Goal: Task Accomplishment & Management: Complete application form

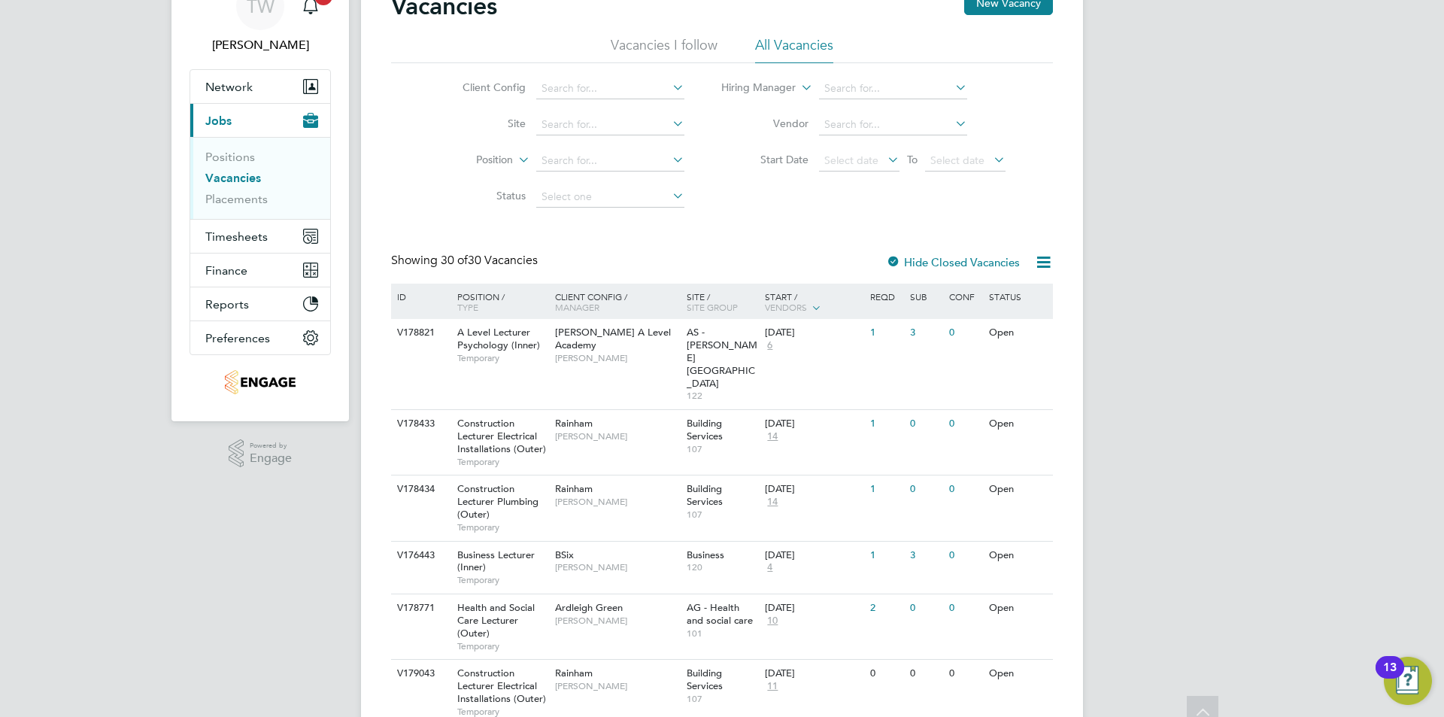
scroll to position [150, 0]
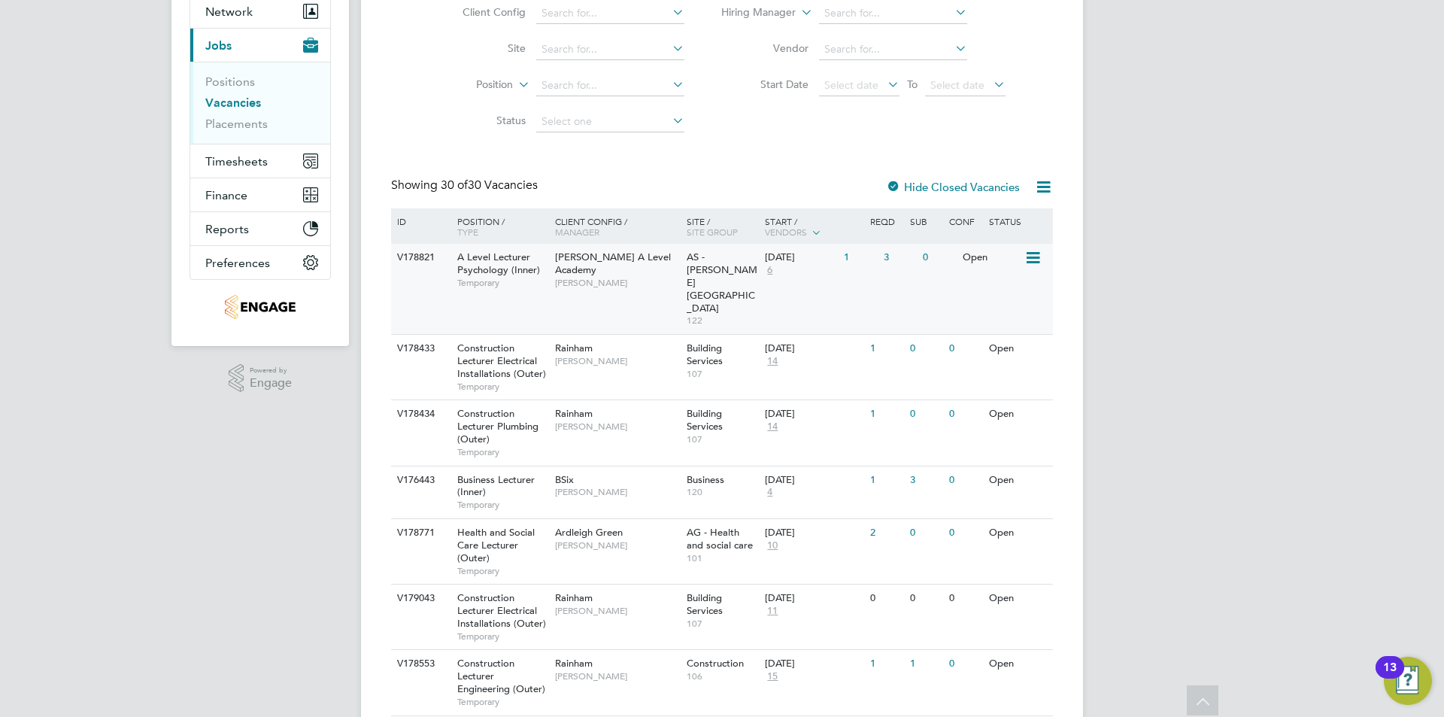
click at [596, 277] on span "[PERSON_NAME]" at bounding box center [617, 283] width 124 height 12
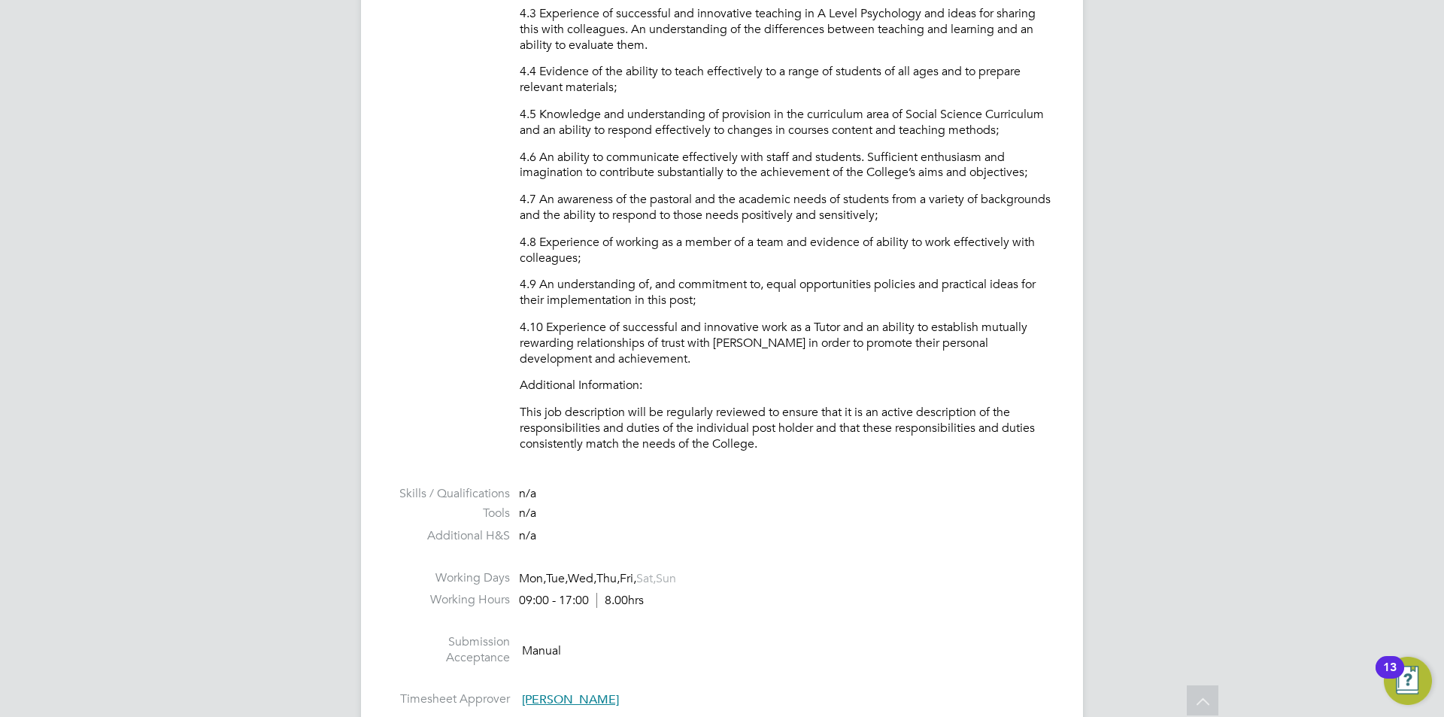
drag, startPoint x: 696, startPoint y: 347, endPoint x: 689, endPoint y: 493, distance: 146.1
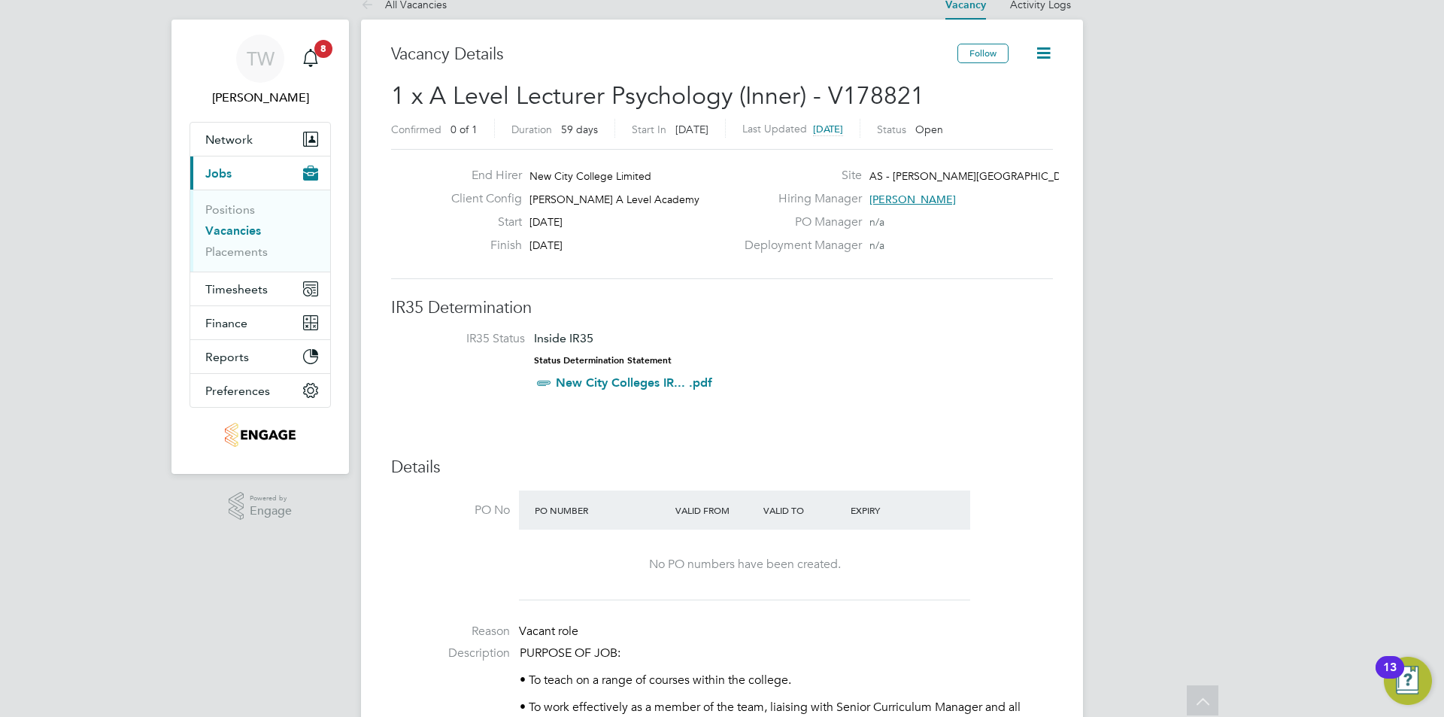
drag, startPoint x: 676, startPoint y: 302, endPoint x: 684, endPoint y: 200, distance: 101.9
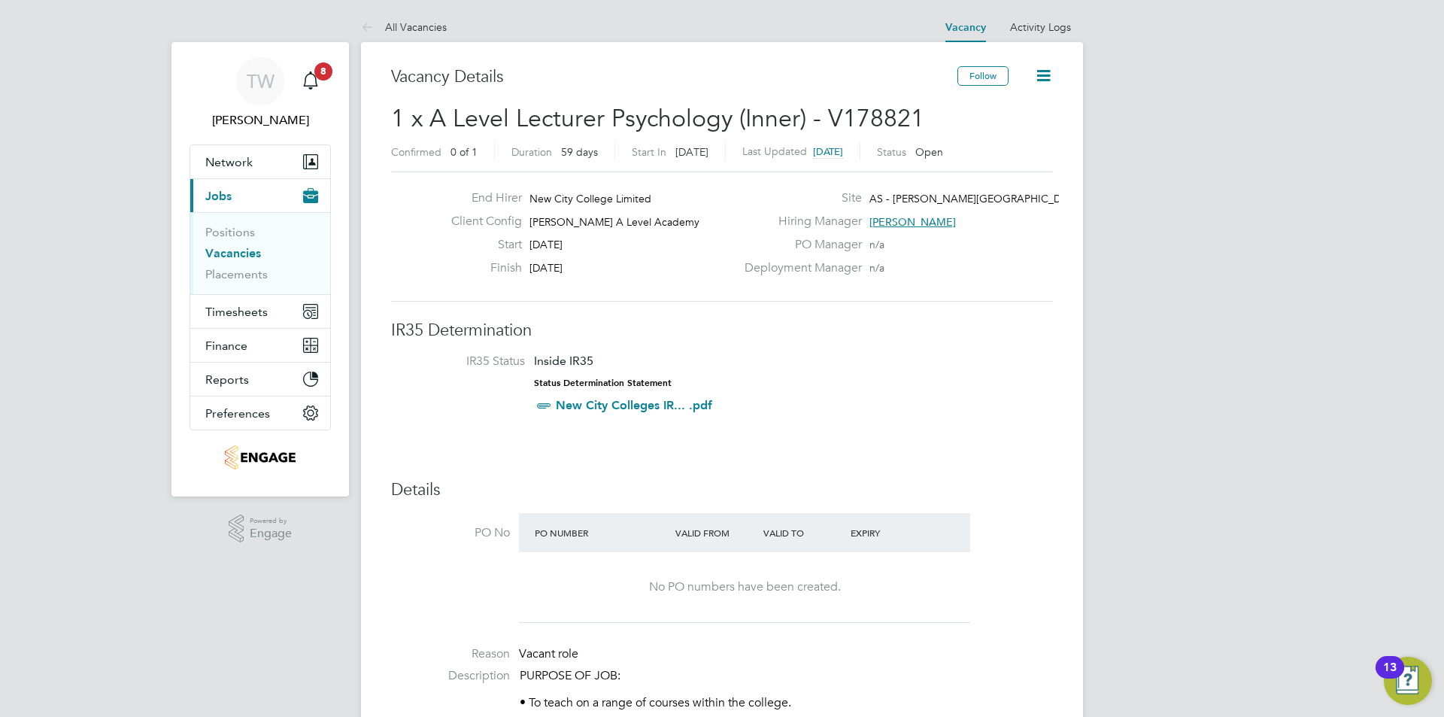
click at [259, 250] on link "Vacancies" at bounding box center [233, 253] width 56 height 14
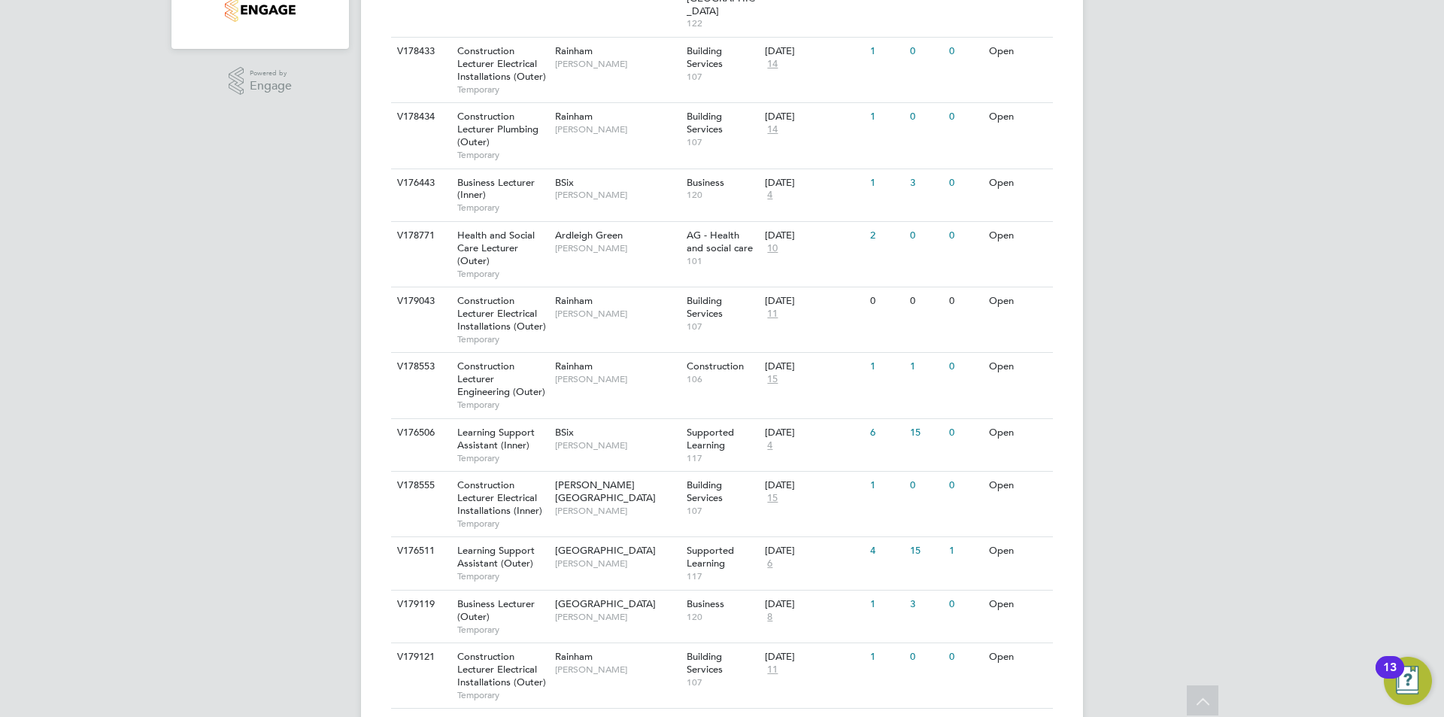
drag, startPoint x: 1088, startPoint y: 296, endPoint x: 1073, endPoint y: 394, distance: 98.8
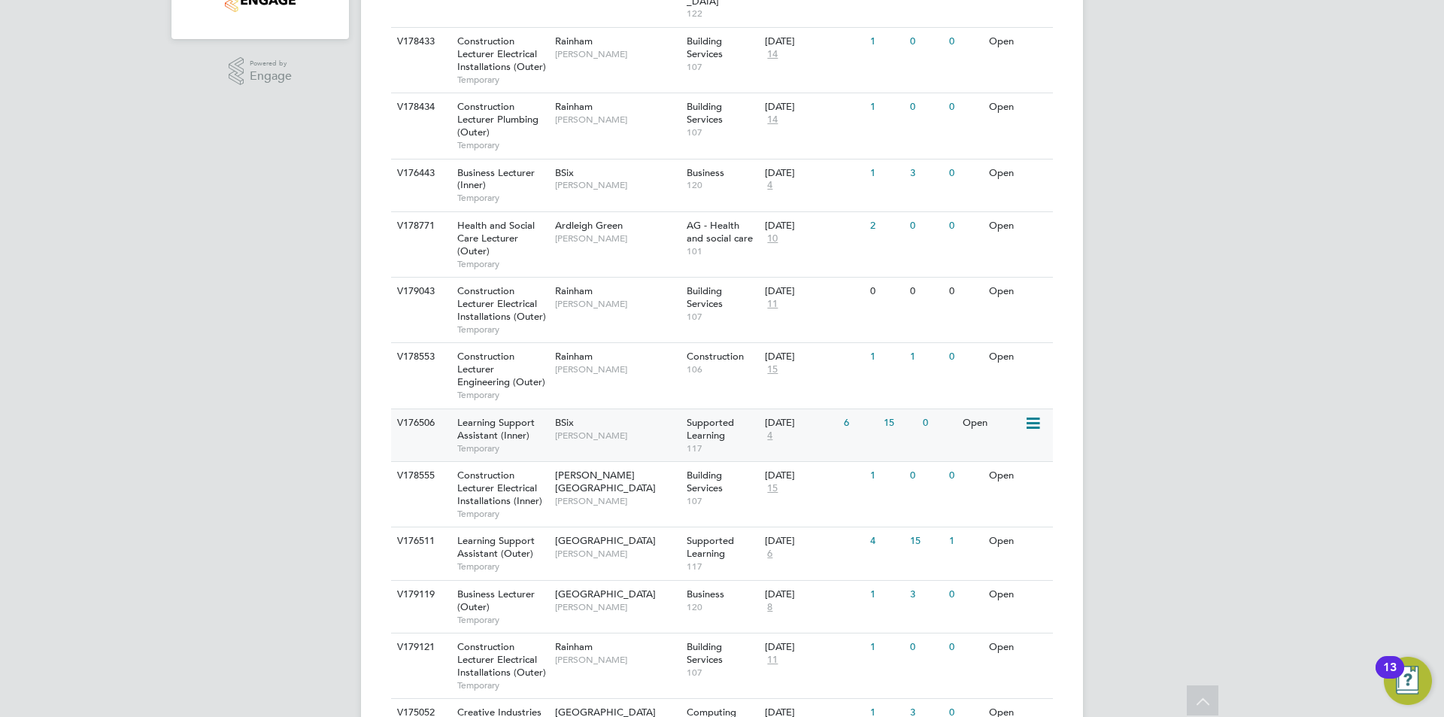
click at [517, 416] on span "Learning Support Assistant (Inner)" at bounding box center [495, 429] width 77 height 26
click at [1293, 228] on div "TW Tamsin Wisken Notifications 8 Applications: Network Team Members Businesses …" at bounding box center [722, 726] width 1444 height 2366
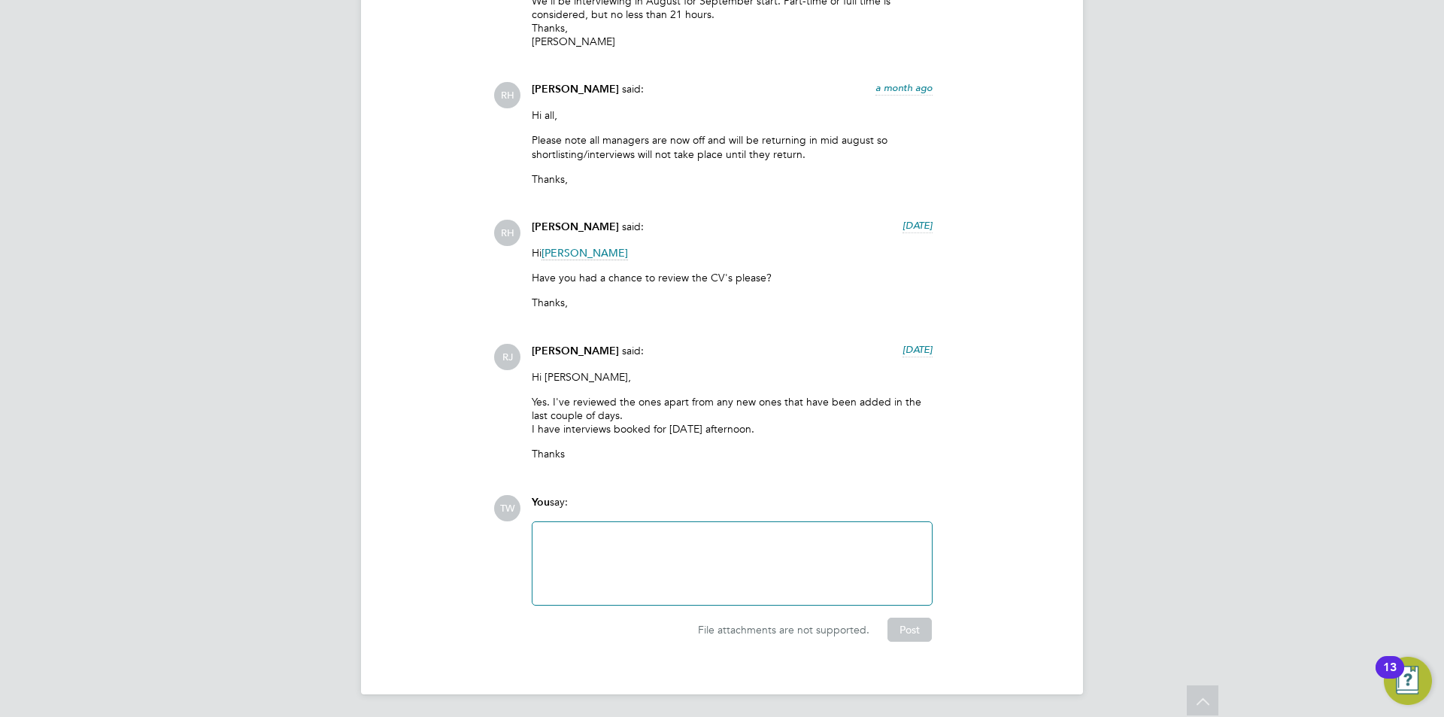
drag, startPoint x: 0, startPoint y: 0, endPoint x: 718, endPoint y: 496, distance: 872.7
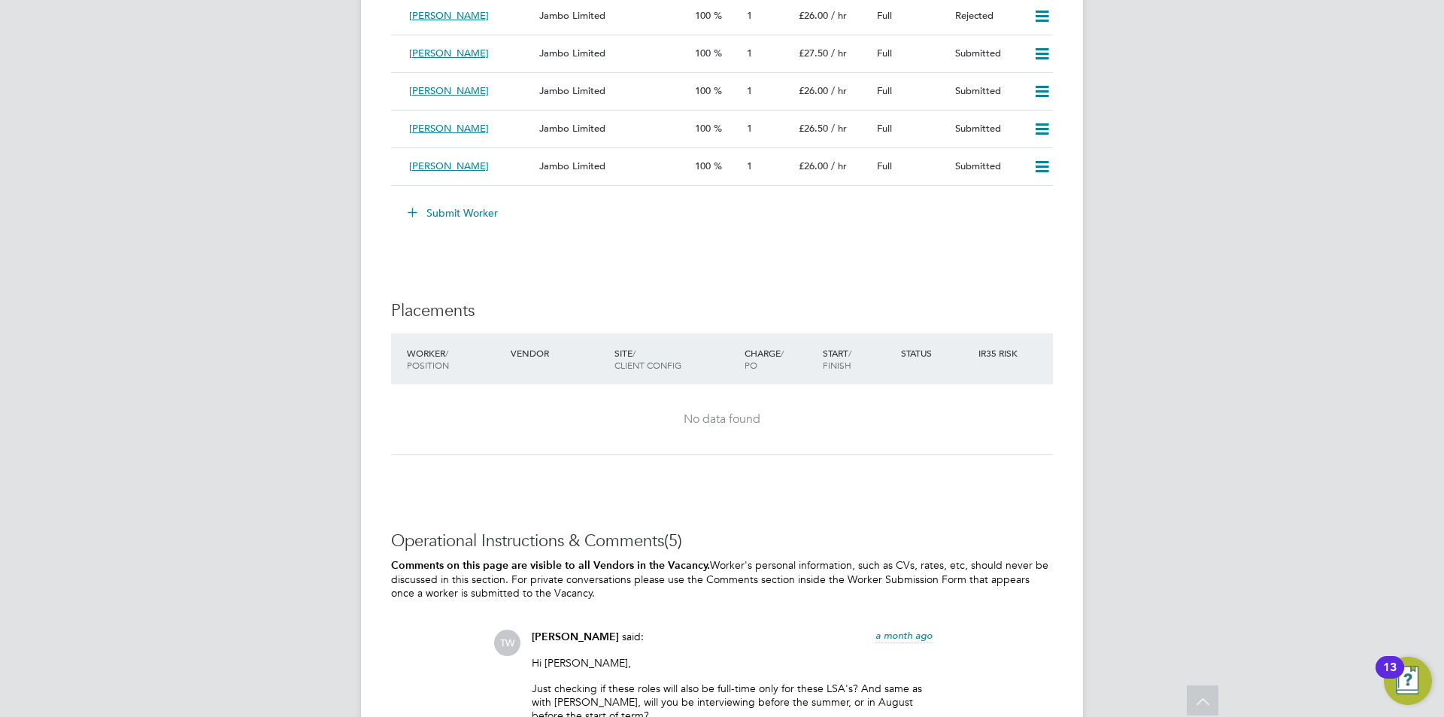
click at [471, 208] on button "Submit Worker" at bounding box center [453, 213] width 113 height 24
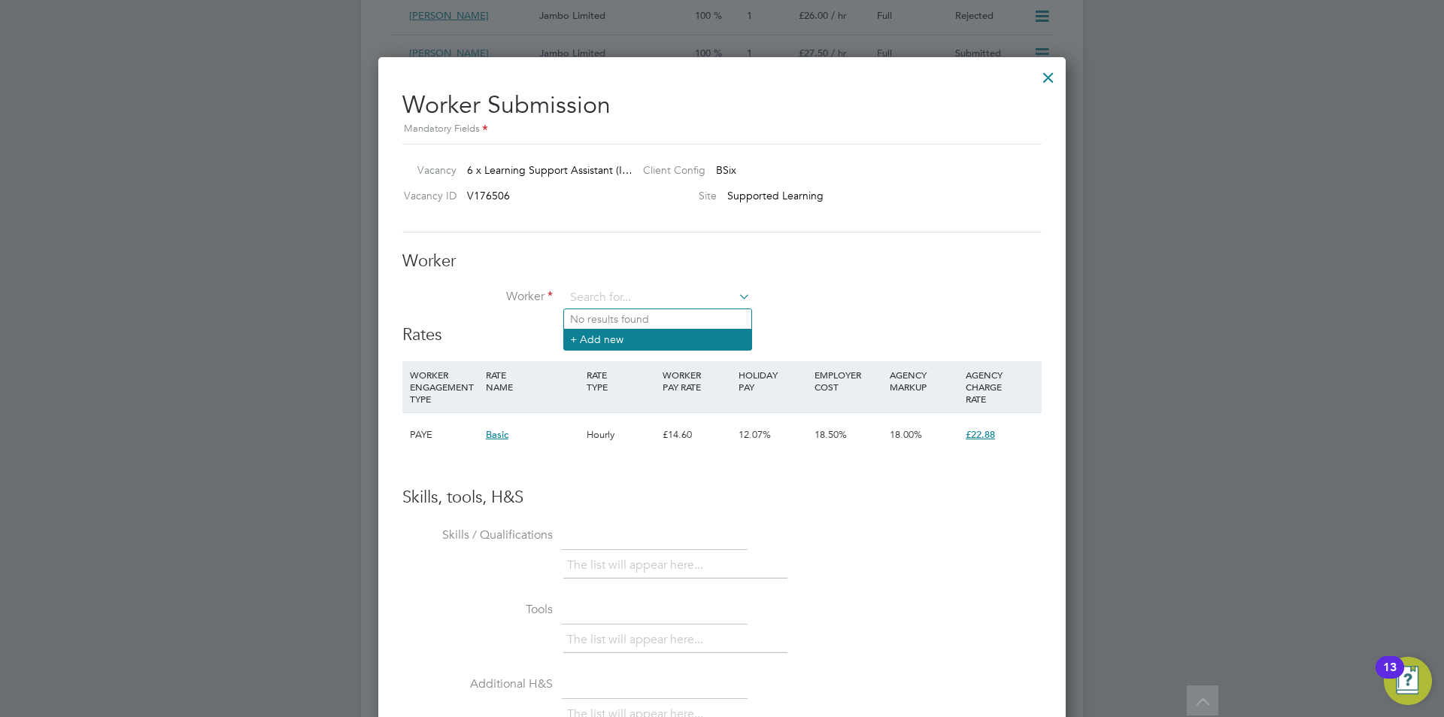
click at [600, 335] on li "+ Add new" at bounding box center [657, 339] width 187 height 20
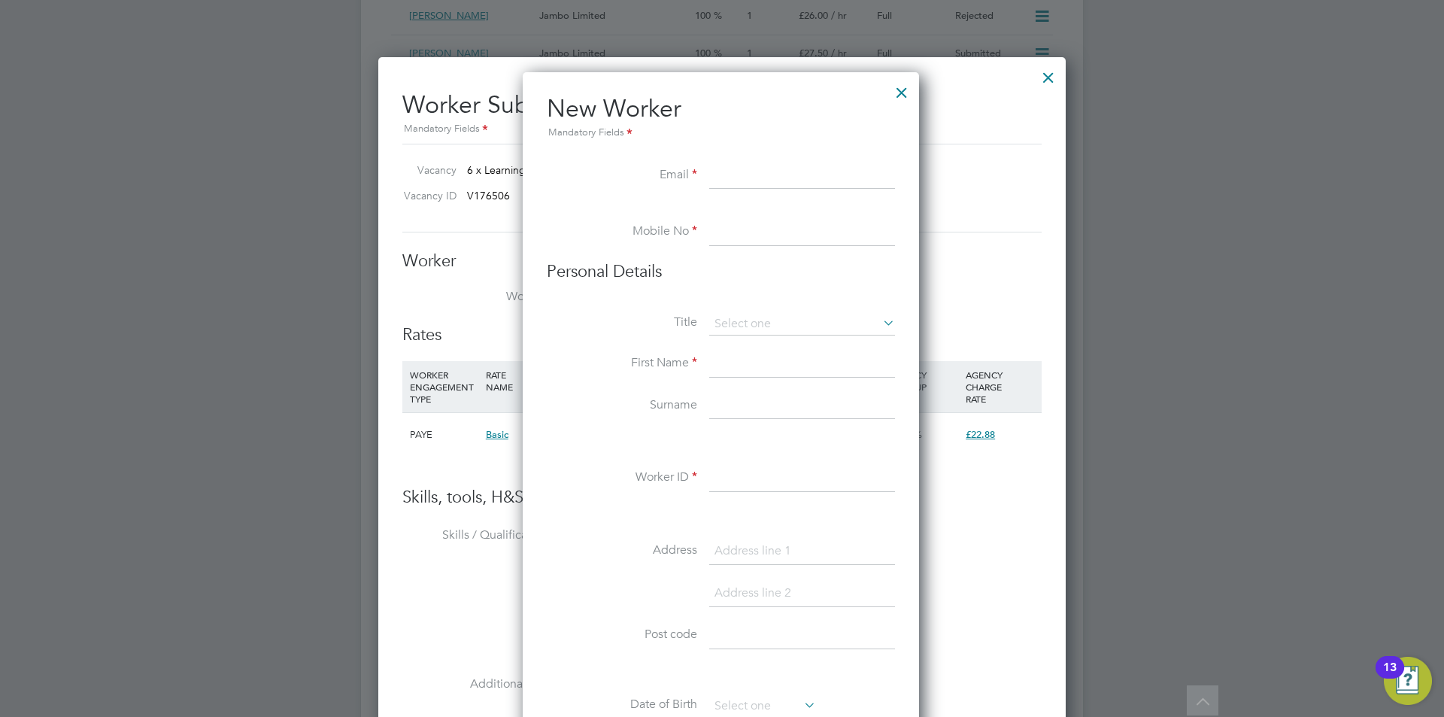
click at [900, 88] on div at bounding box center [901, 88] width 27 height 27
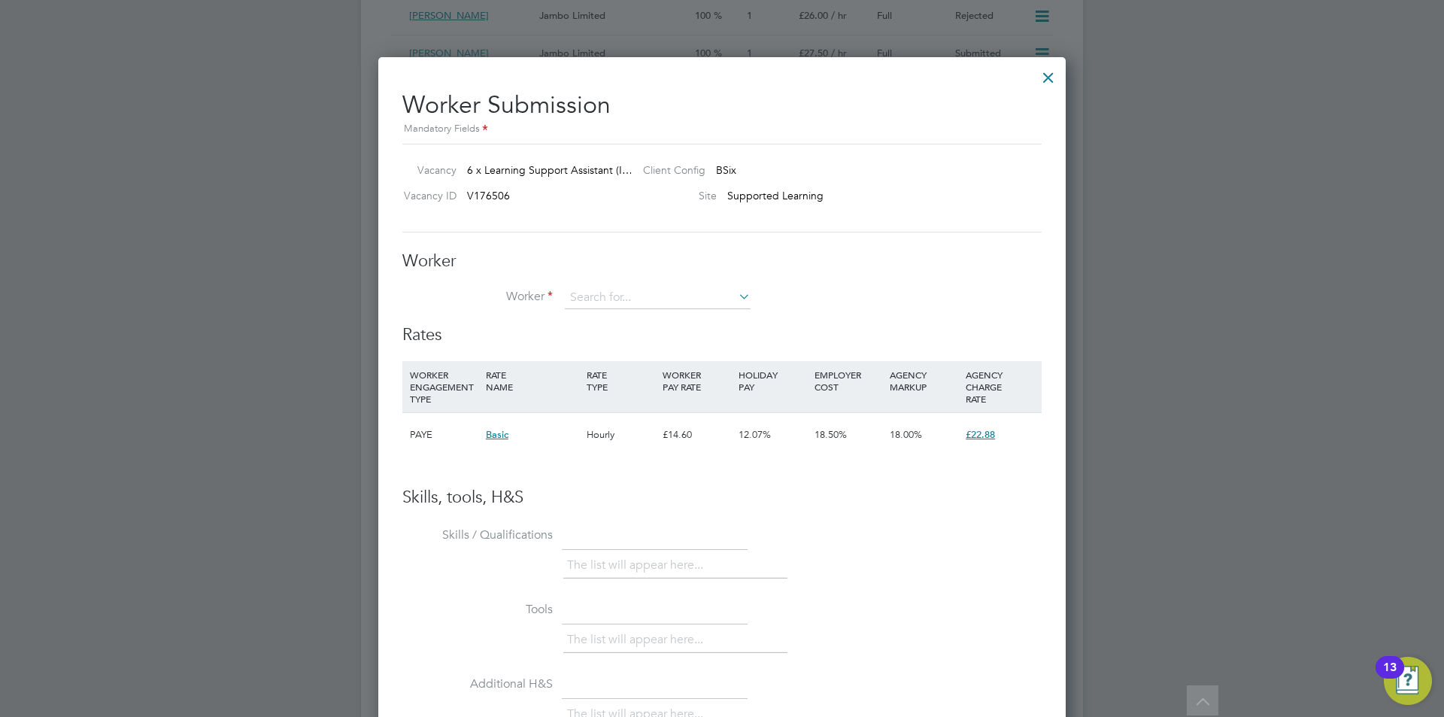
click at [1052, 74] on div at bounding box center [1048, 73] width 27 height 27
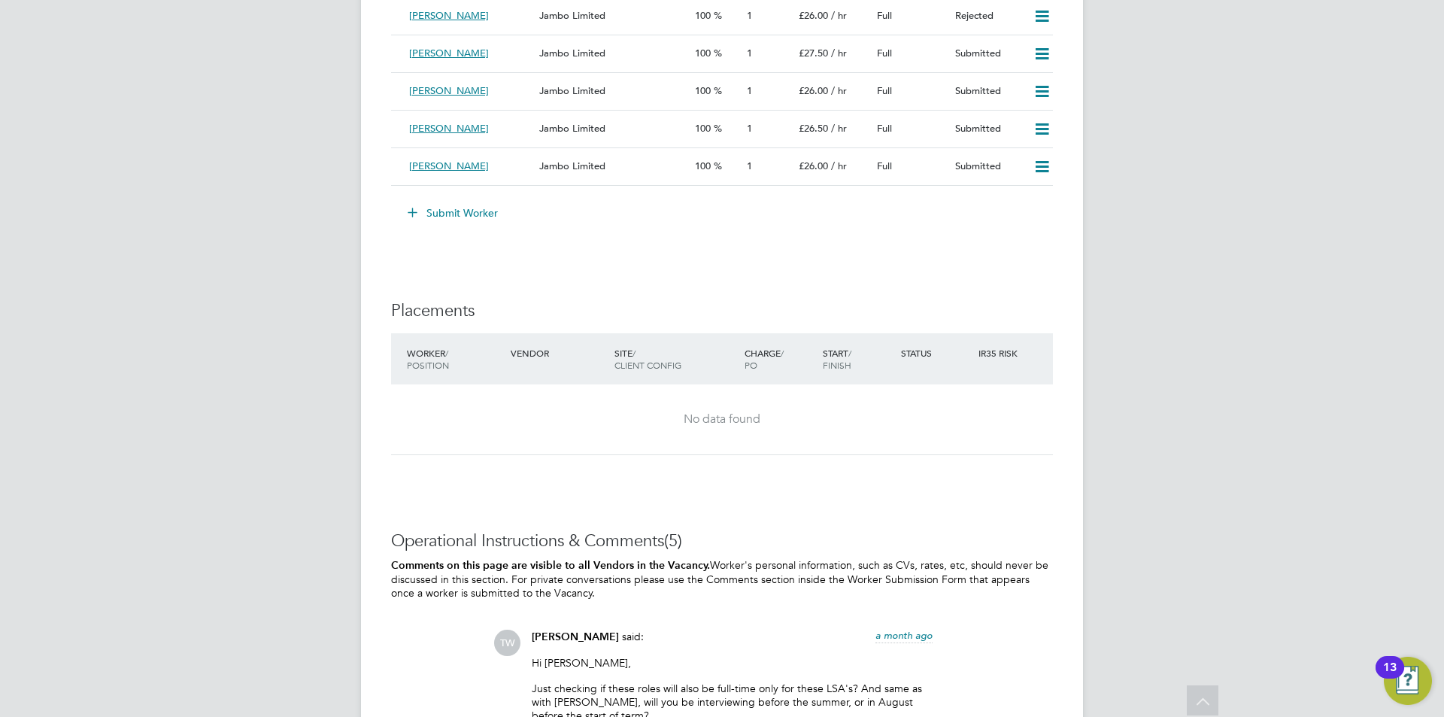
click at [462, 210] on button "Submit Worker" at bounding box center [453, 213] width 113 height 24
